Goal: Browse casually

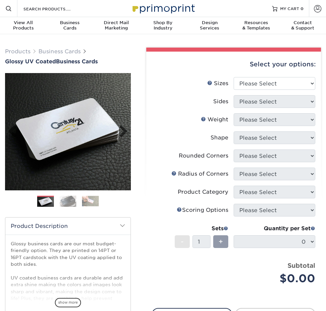
click at [72, 126] on img at bounding box center [68, 132] width 126 height 126
click at [123, 130] on link "Next" at bounding box center [120, 131] width 13 height 13
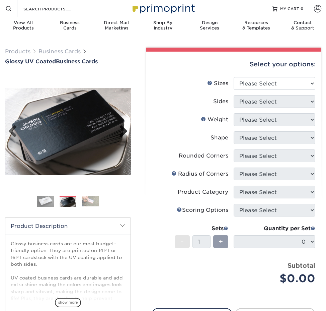
click at [123, 131] on link "Next" at bounding box center [120, 131] width 13 height 13
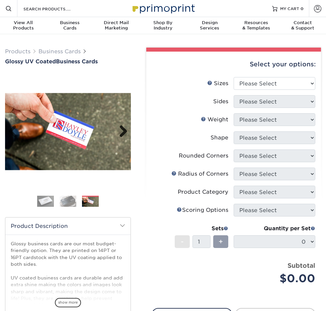
click at [123, 131] on link "Next" at bounding box center [120, 131] width 13 height 13
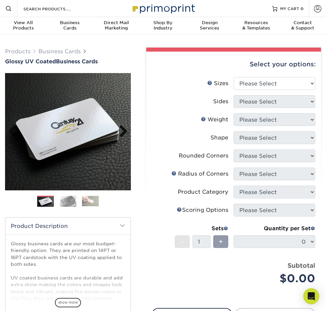
click at [123, 131] on link "Next" at bounding box center [120, 131] width 13 height 13
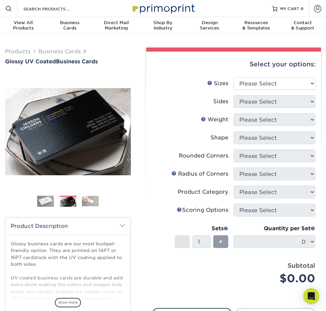
click at [123, 131] on link "Next" at bounding box center [120, 131] width 13 height 13
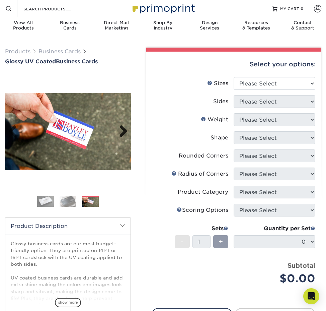
click at [123, 131] on link "Next" at bounding box center [120, 131] width 13 height 13
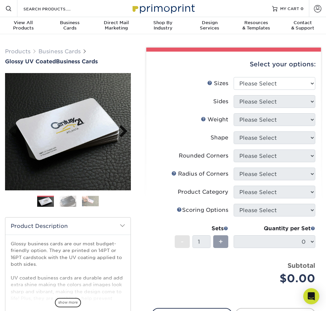
click at [123, 131] on link "Next" at bounding box center [120, 131] width 13 height 13
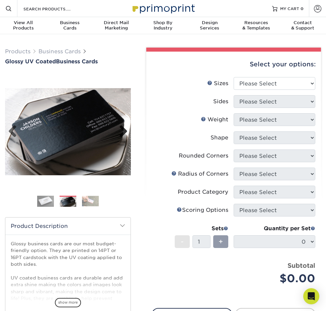
click at [123, 131] on link "Next" at bounding box center [120, 131] width 13 height 13
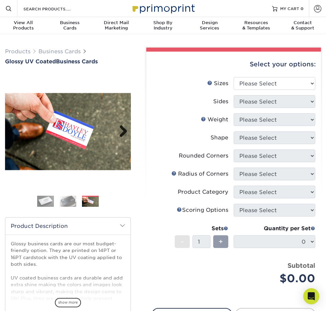
click at [123, 131] on link "Next" at bounding box center [120, 131] width 13 height 13
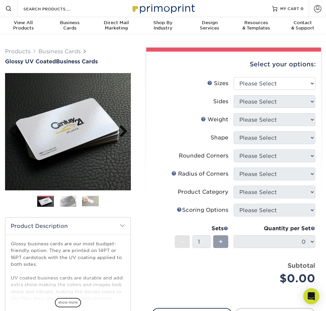
click at [123, 131] on link "Next" at bounding box center [120, 131] width 13 height 13
